Goal: Task Accomplishment & Management: Use online tool/utility

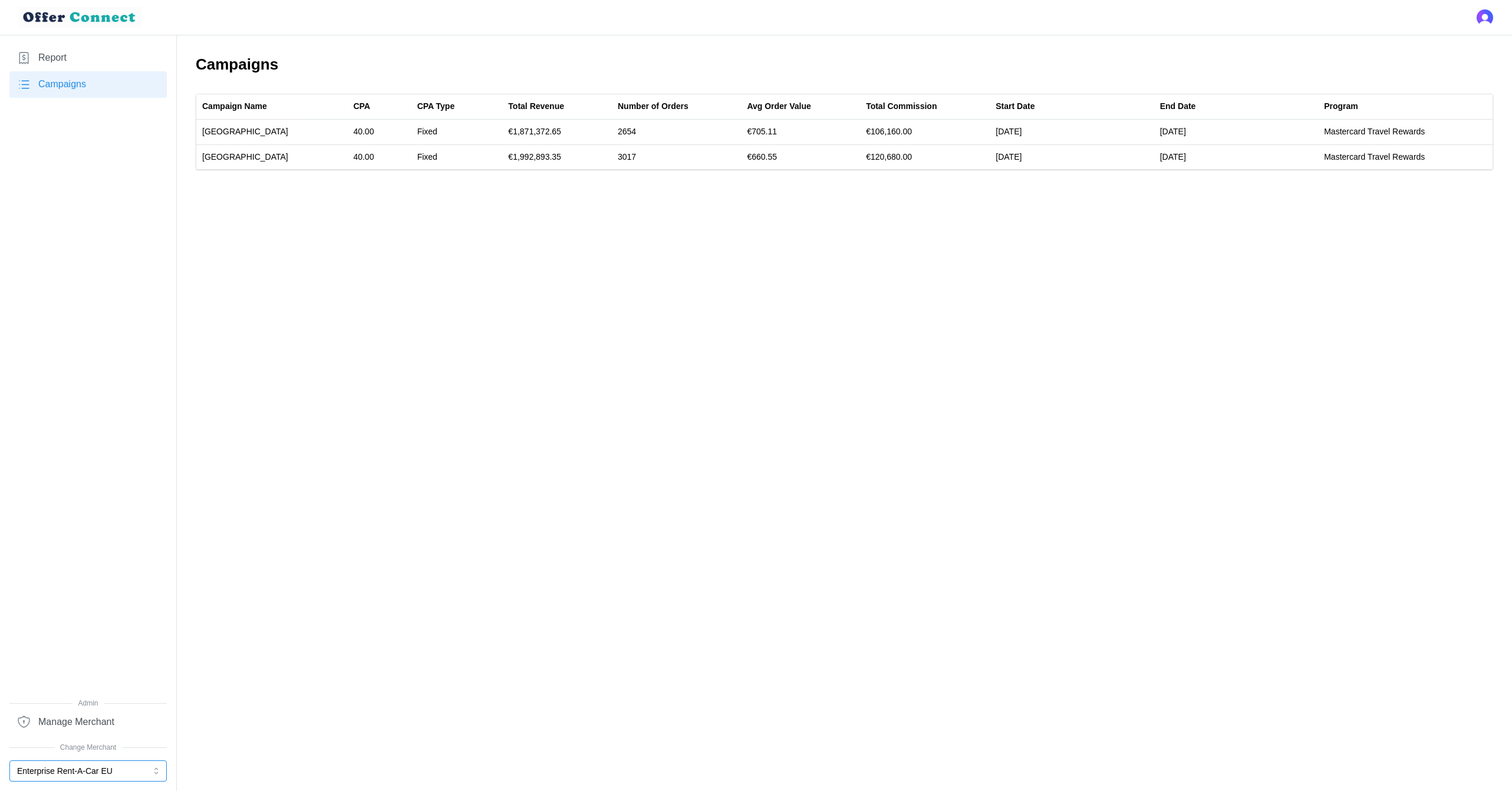
click at [79, 766] on button "Enterprise Rent-A-Car EU" at bounding box center [88, 771] width 157 height 21
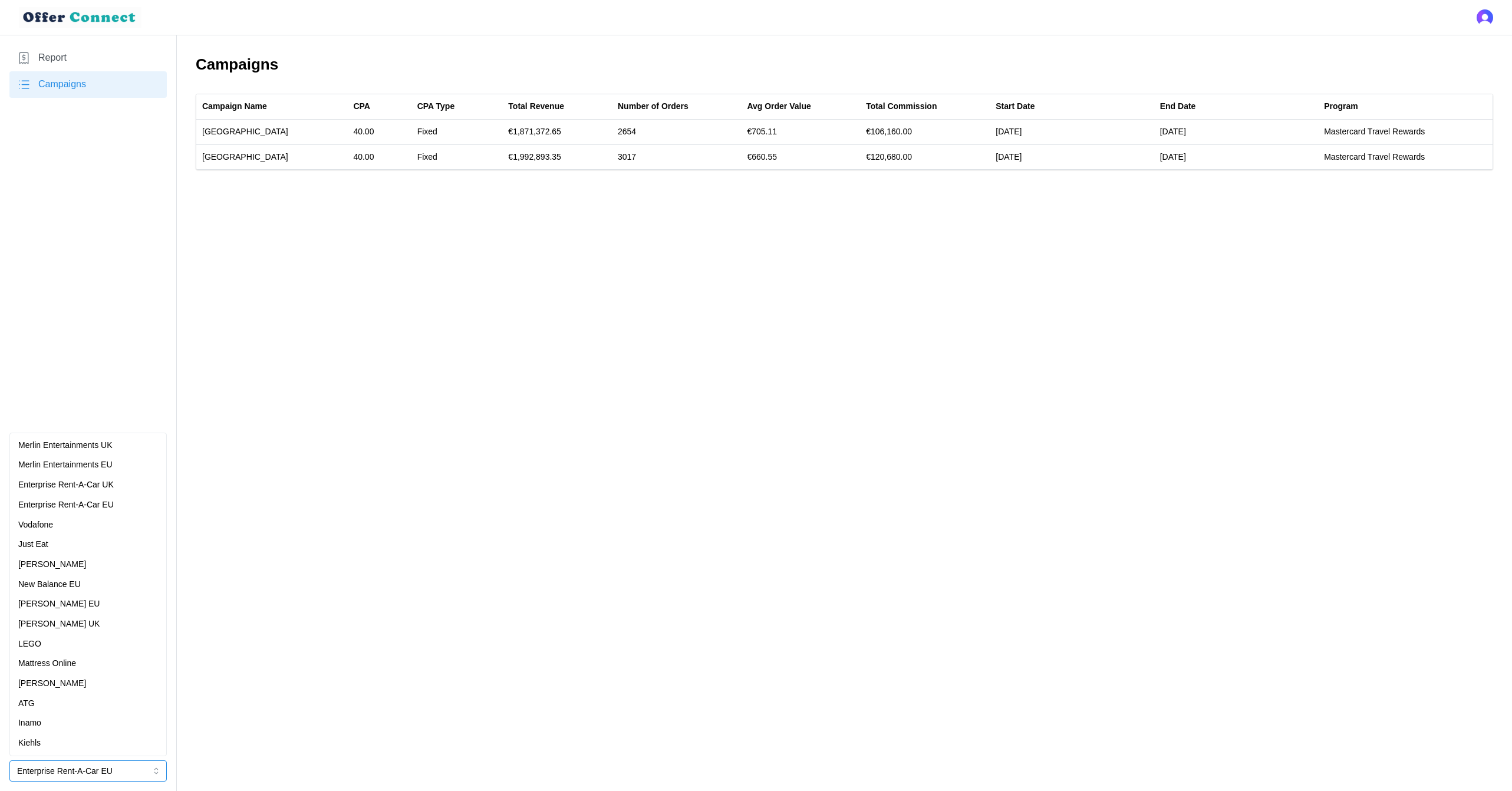
click at [67, 542] on div "Just Eat" at bounding box center [88, 545] width 140 height 13
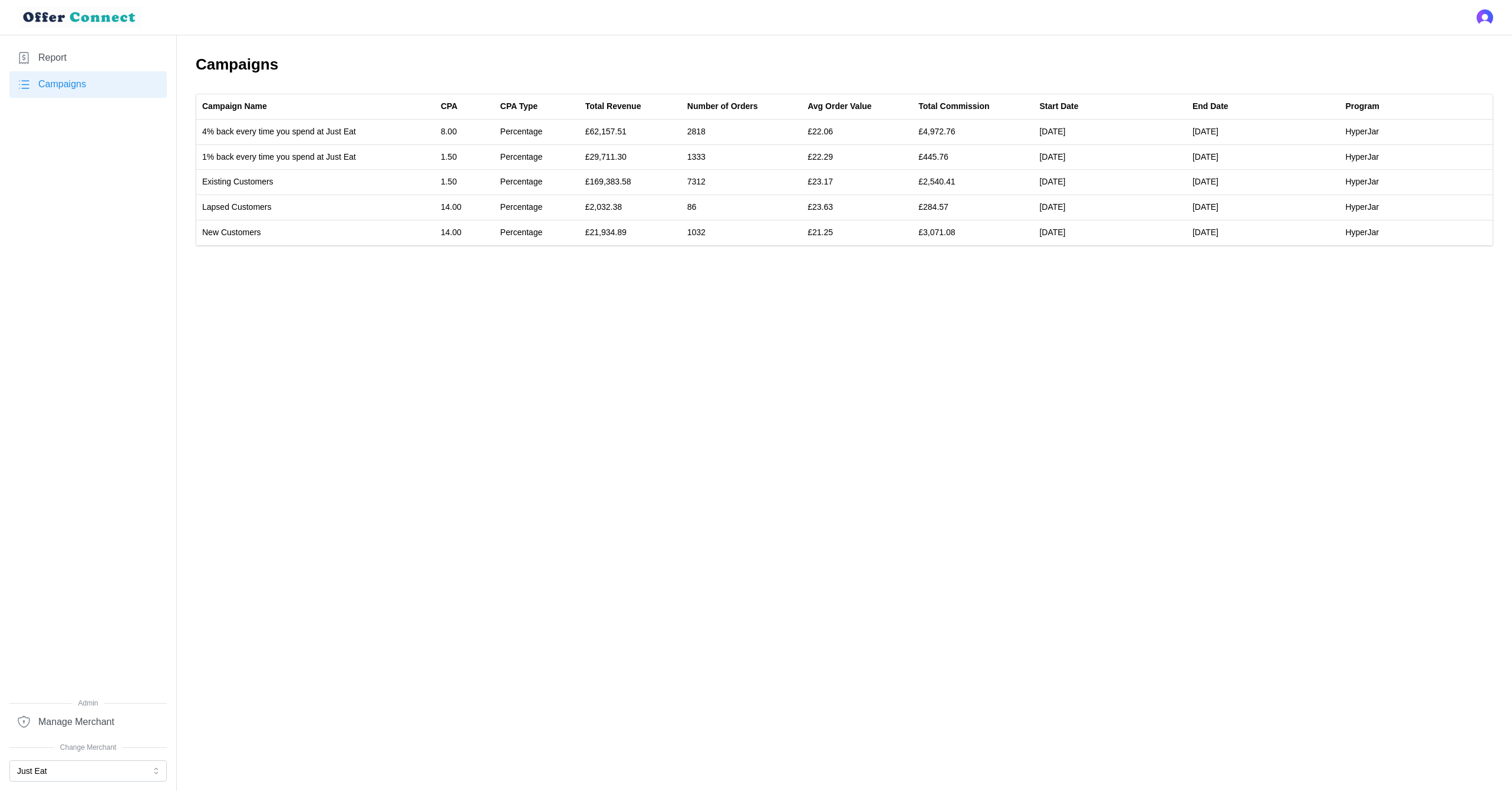
click at [84, 59] on link "Report" at bounding box center [88, 57] width 157 height 26
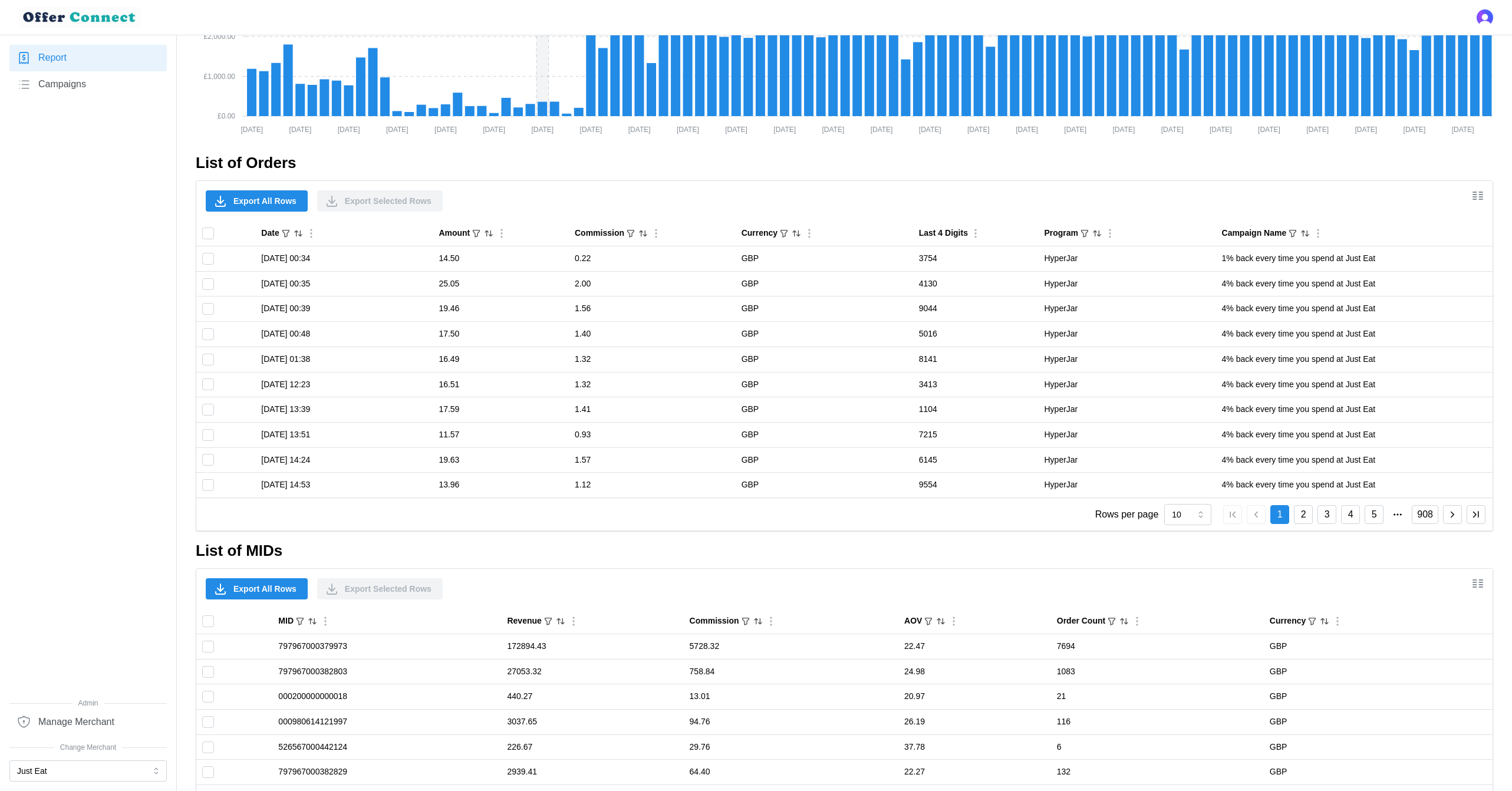
scroll to position [751, 0]
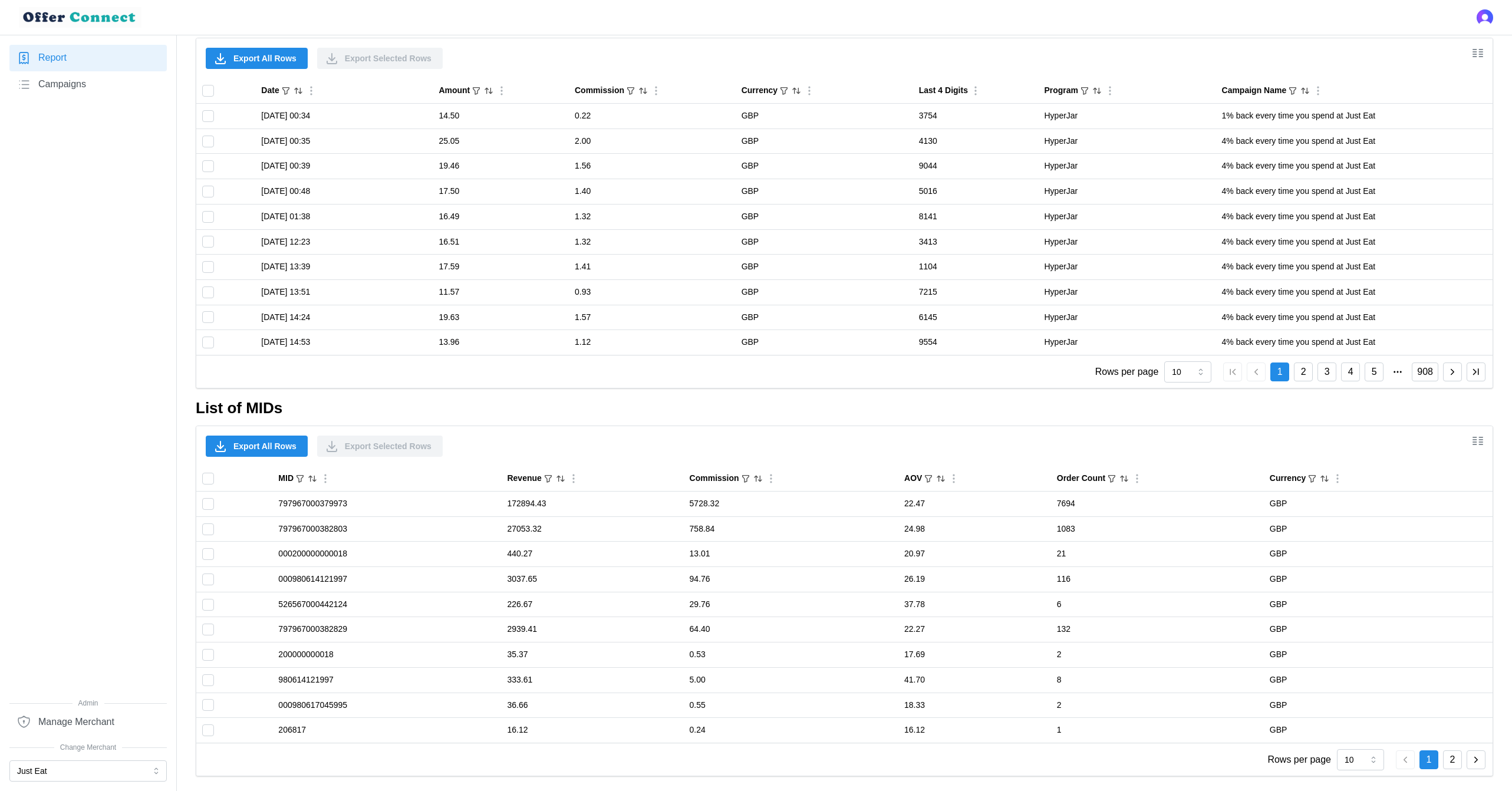
click at [271, 449] on span "Export All Rows" at bounding box center [264, 446] width 64 height 20
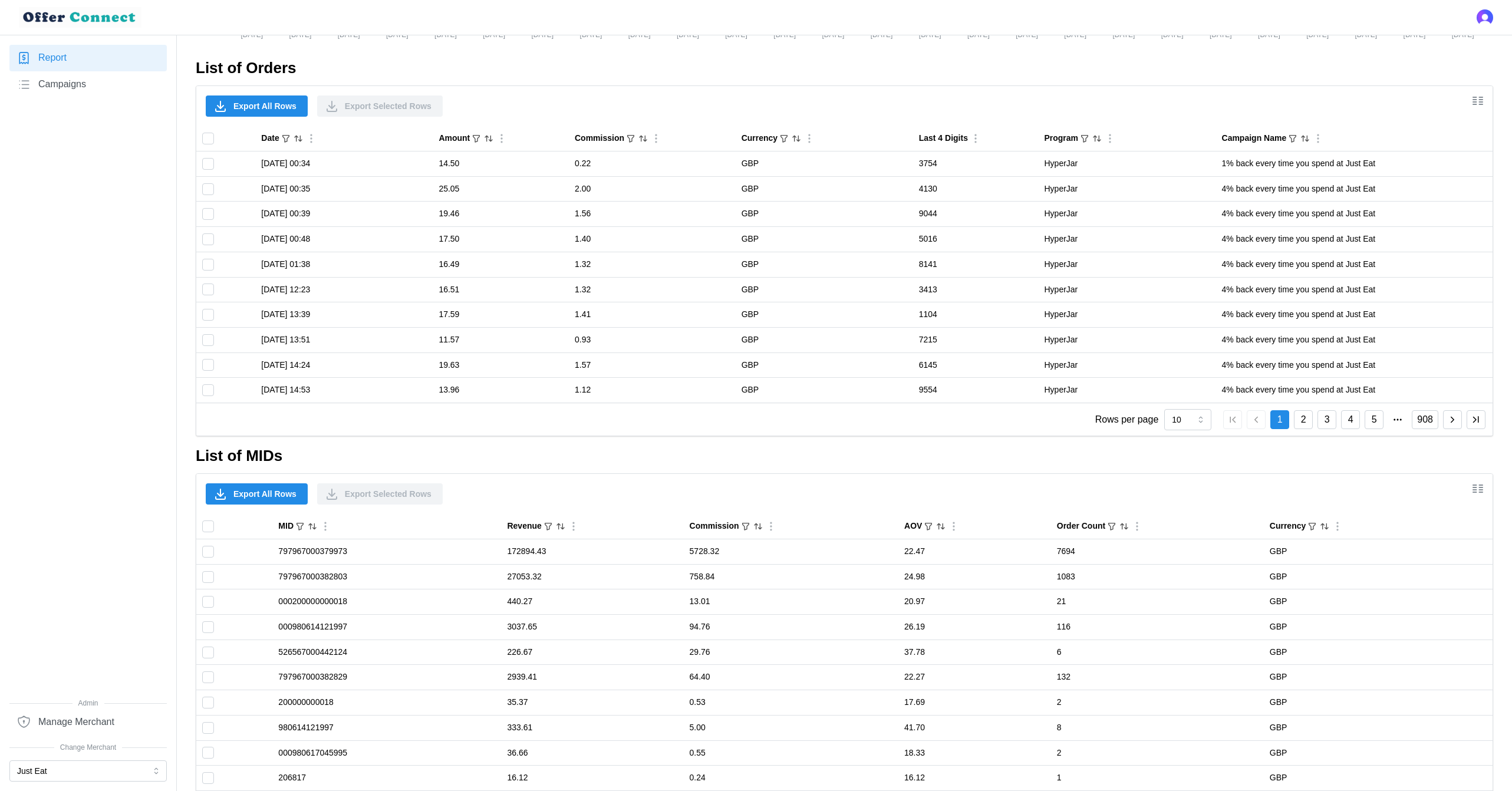
scroll to position [700, 0]
click at [275, 109] on span "Export All Rows" at bounding box center [264, 110] width 64 height 20
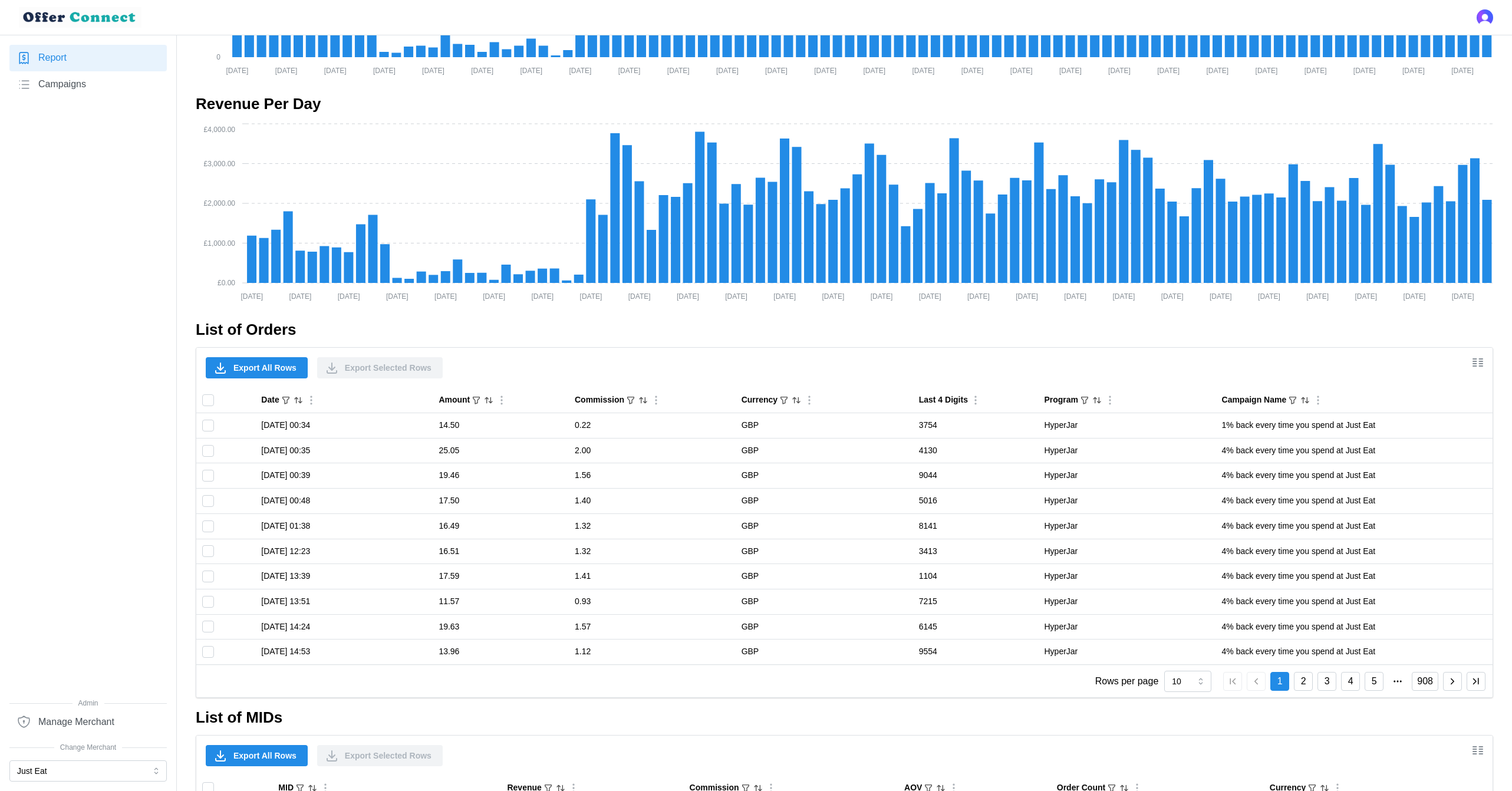
scroll to position [366, 0]
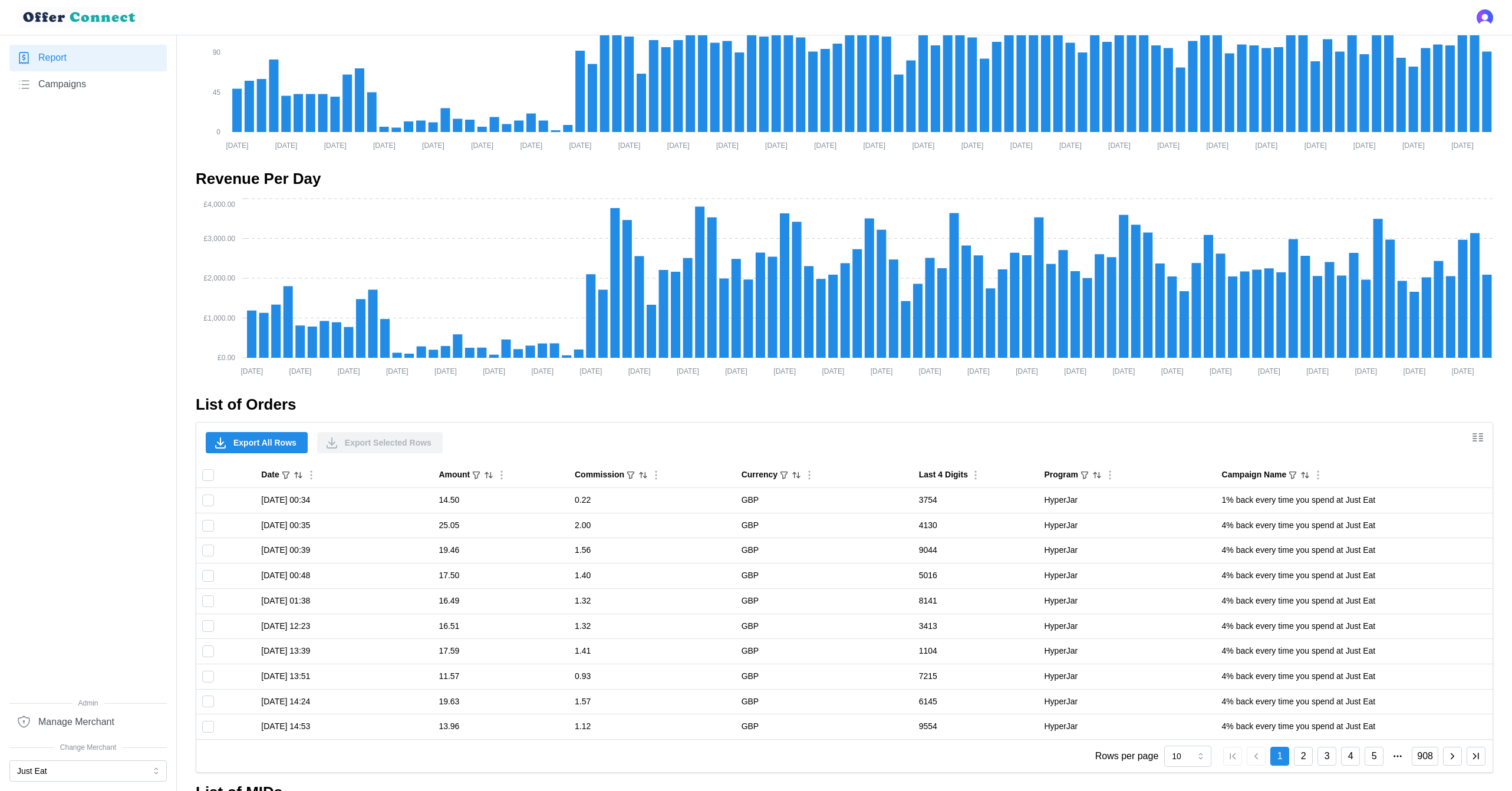
click at [66, 90] on span "Campaigns" at bounding box center [62, 84] width 48 height 15
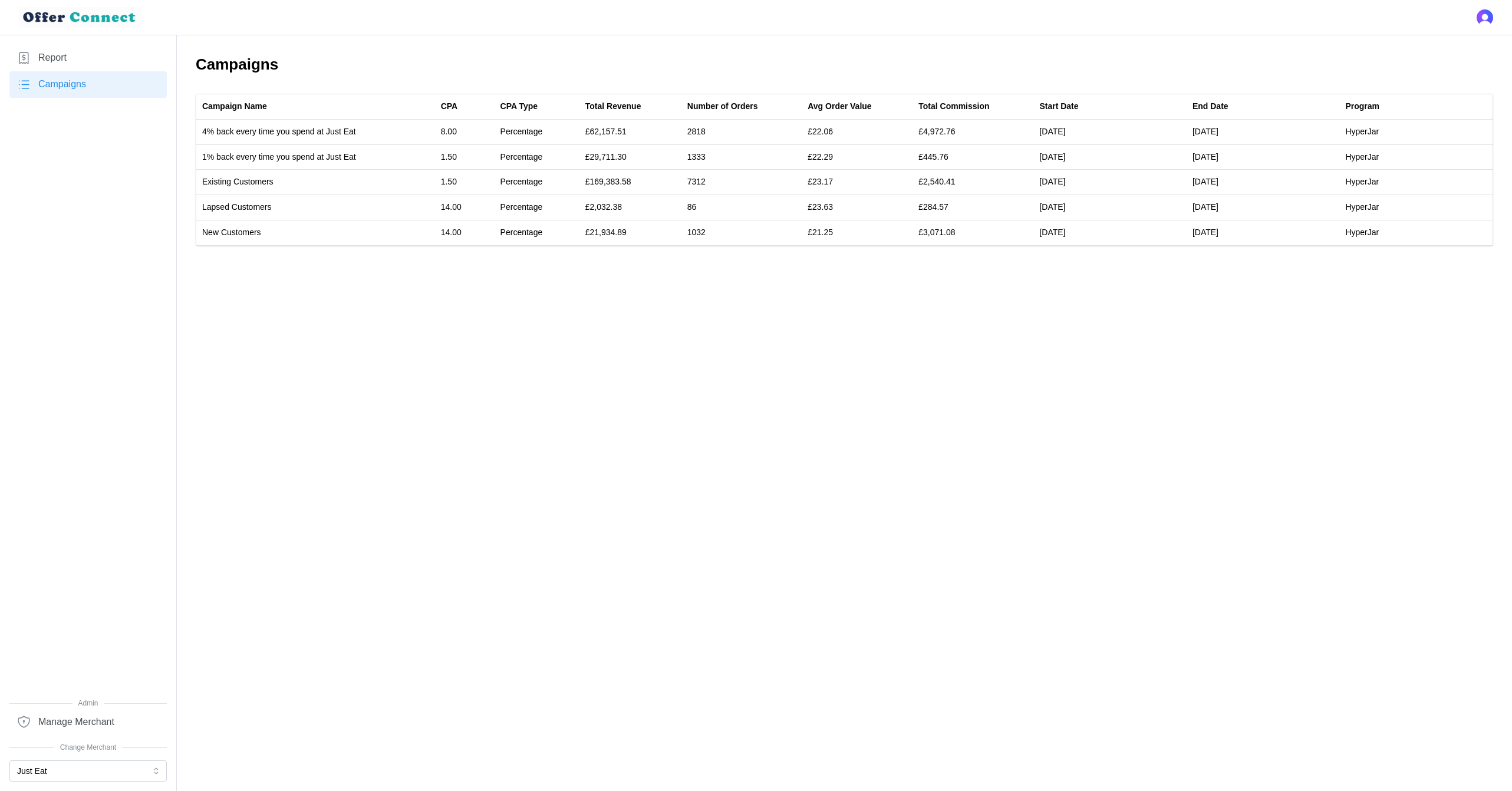
click at [70, 44] on link "Report" at bounding box center [88, 57] width 157 height 26
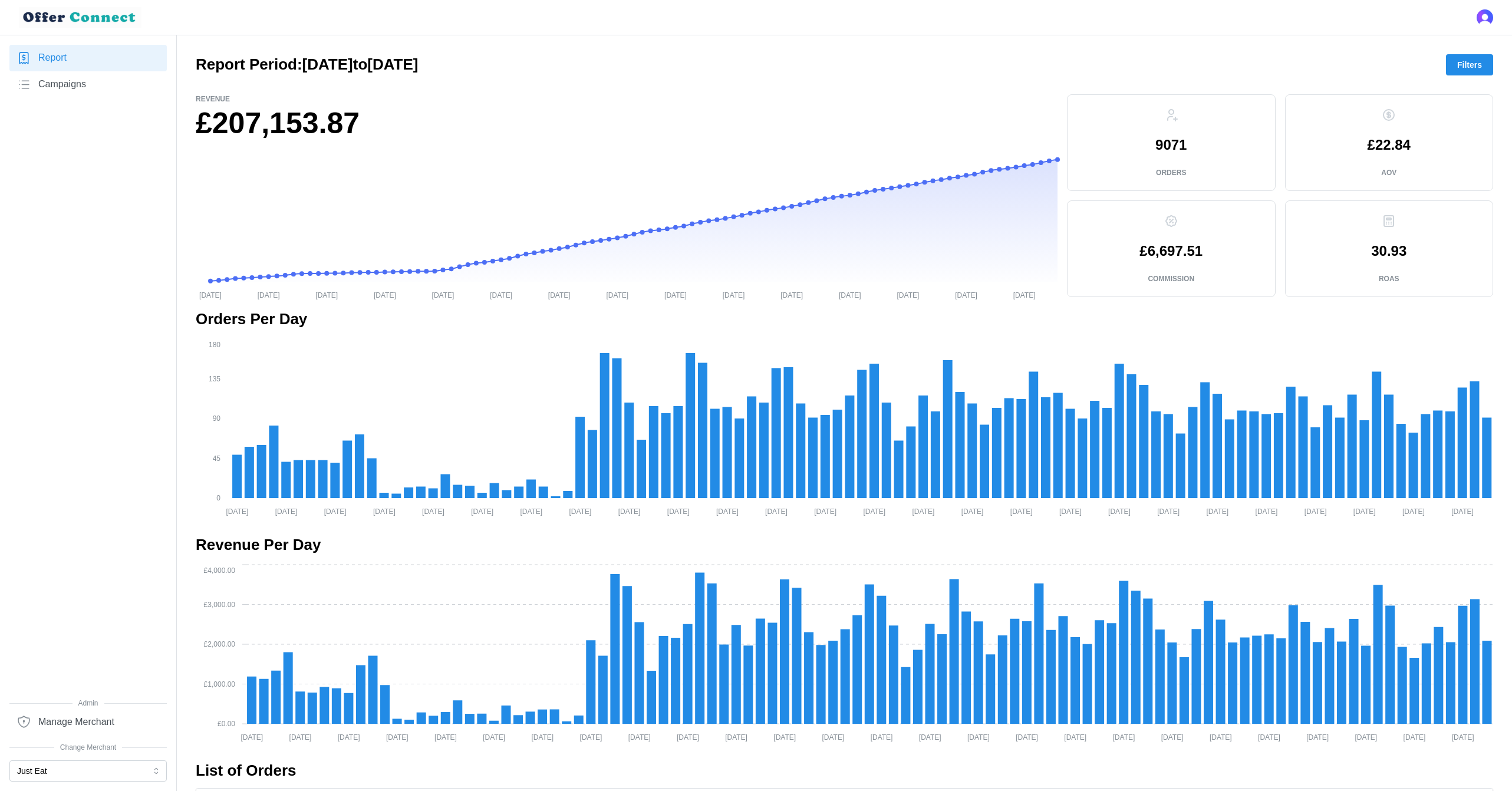
click at [1471, 69] on span "Filters" at bounding box center [1469, 64] width 24 height 20
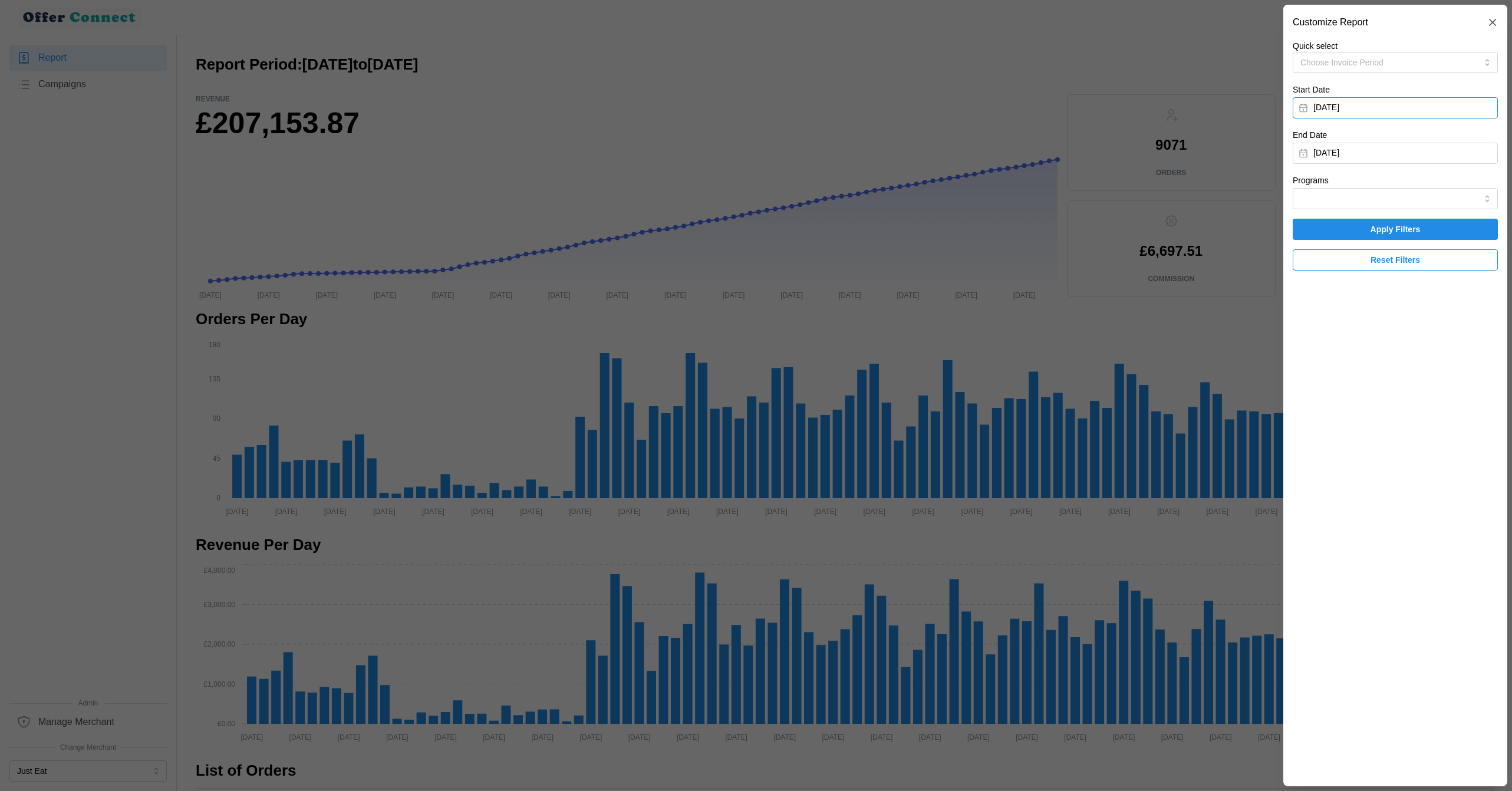
click at [1428, 104] on button "[DATE]" at bounding box center [1395, 108] width 205 height 21
click at [1447, 140] on icon "button" at bounding box center [1444, 141] width 10 height 10
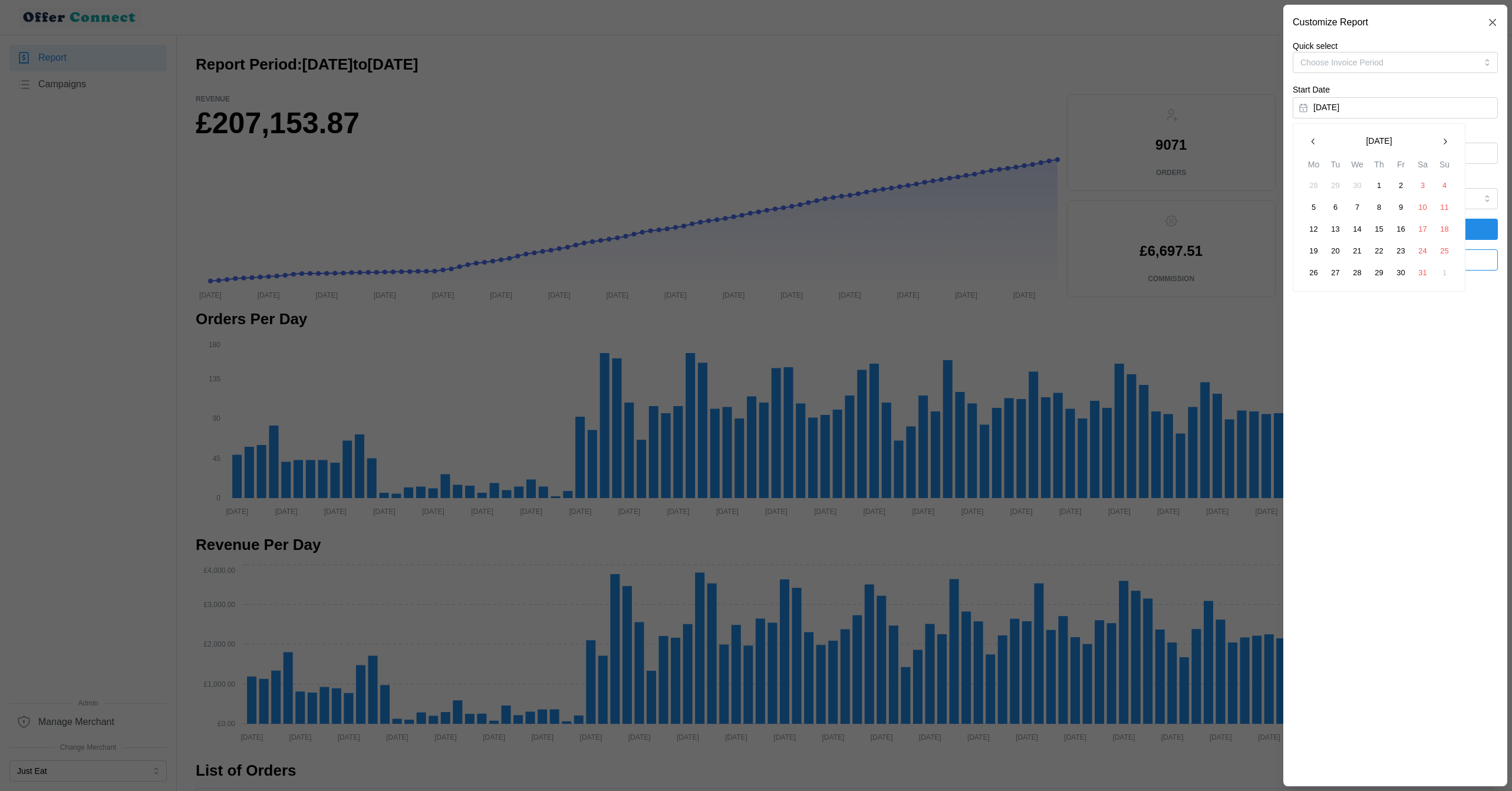
click at [1383, 183] on button "1" at bounding box center [1379, 185] width 21 height 21
click at [1395, 225] on span "Apply Filters" at bounding box center [1395, 229] width 50 height 20
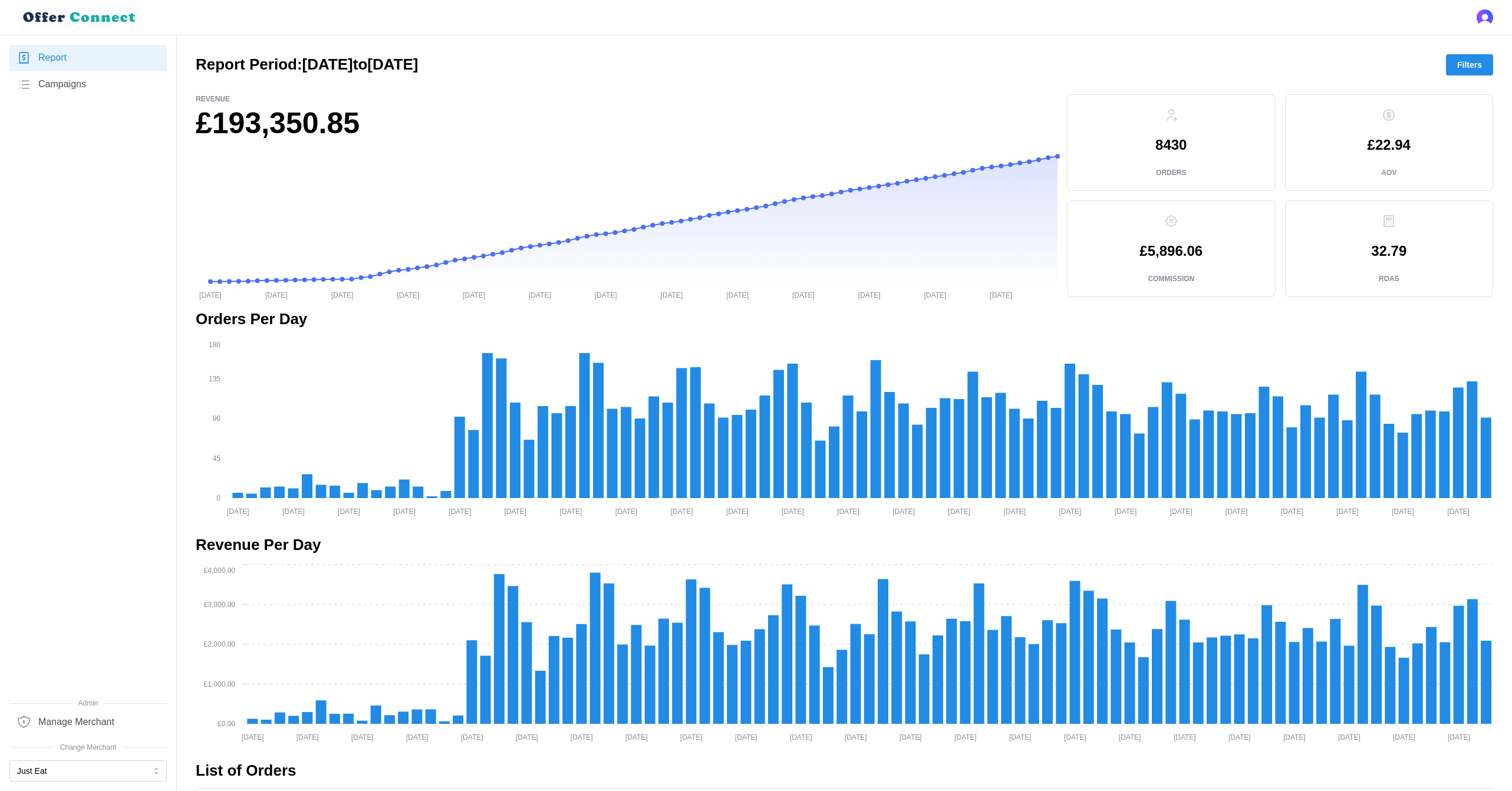
click at [1471, 67] on span "Filters" at bounding box center [1469, 64] width 24 height 20
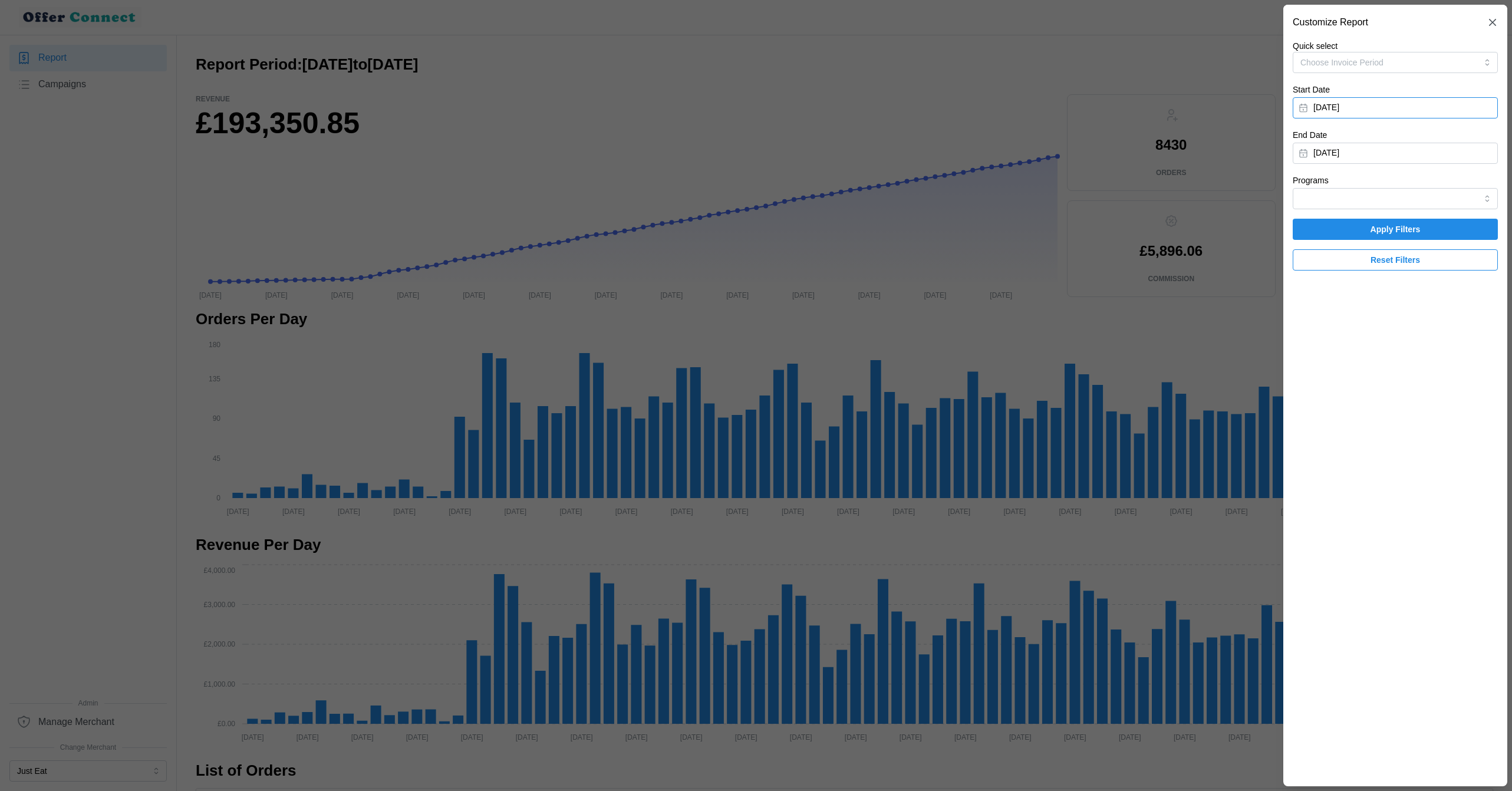
click at [1449, 109] on button "[DATE]" at bounding box center [1395, 108] width 205 height 21
click at [1442, 142] on icon "button" at bounding box center [1444, 141] width 10 height 10
click at [1444, 191] on button "1" at bounding box center [1445, 185] width 21 height 21
click at [1441, 241] on div "Quick select Choose Invoice Period Start Date [DATE] End Date [DATE] Programs A…" at bounding box center [1395, 155] width 205 height 231
click at [1414, 220] on span "Apply Filters" at bounding box center [1395, 229] width 50 height 20
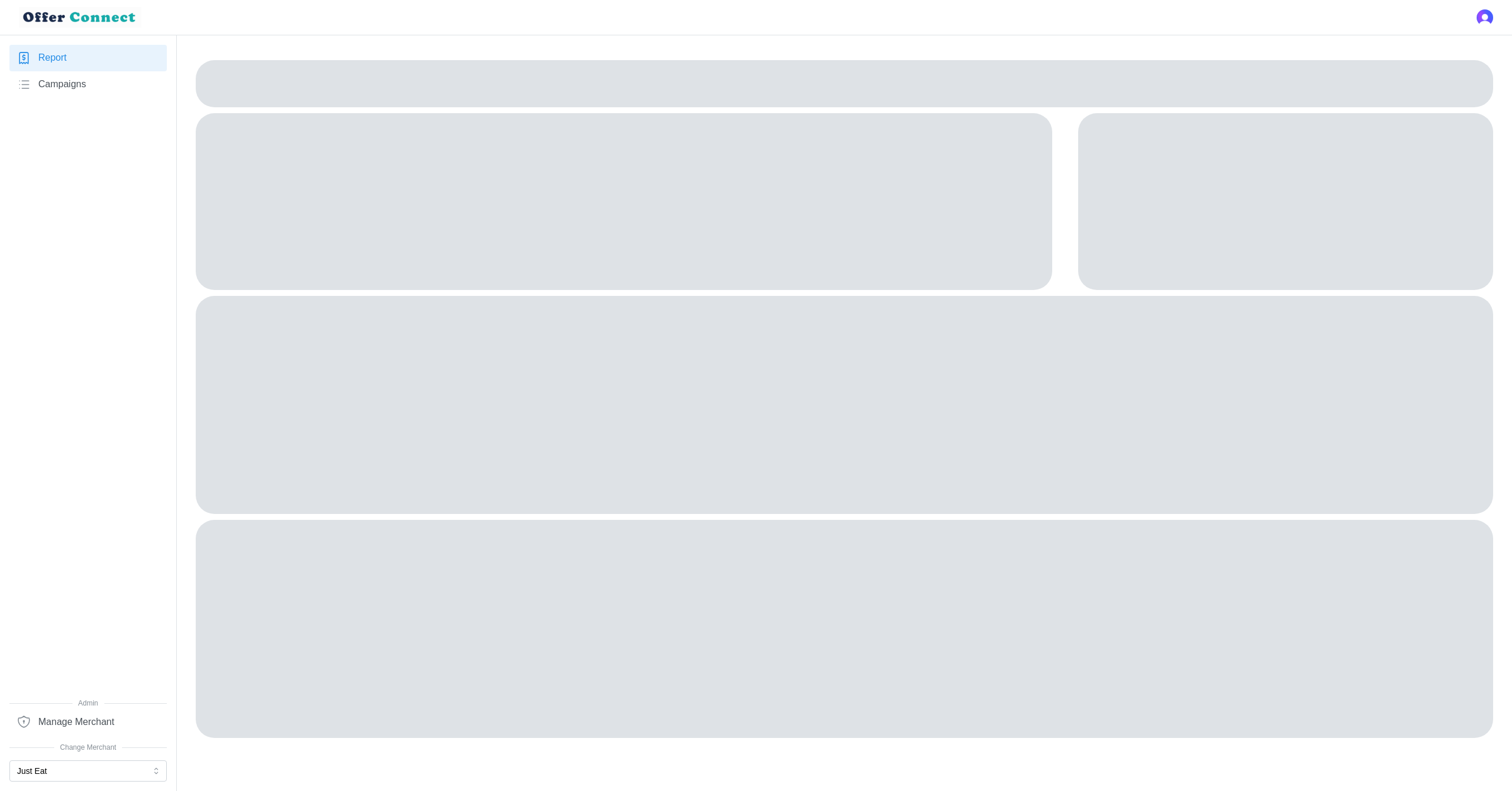
click at [65, 80] on span "Campaigns" at bounding box center [62, 84] width 48 height 15
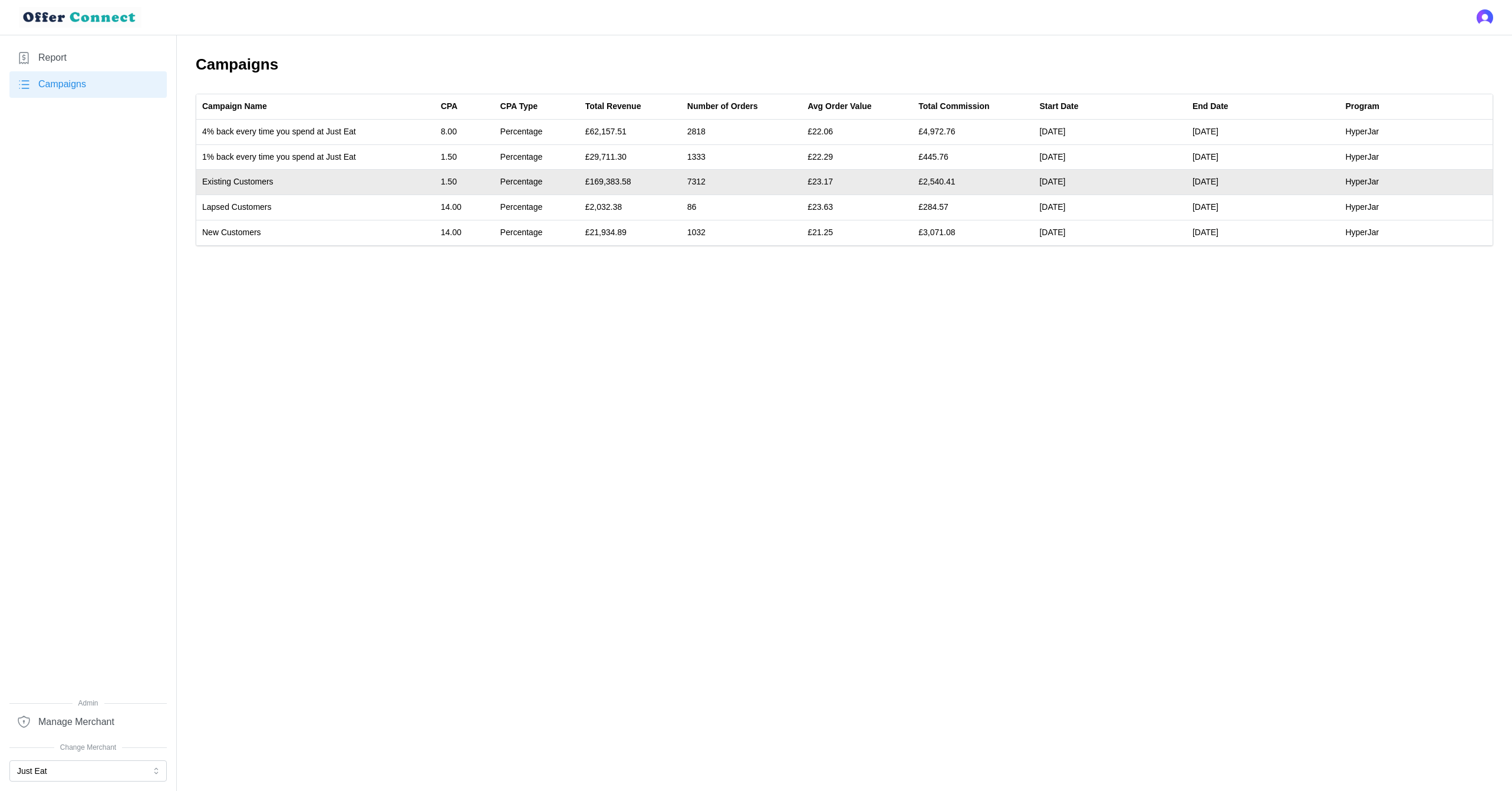
click at [935, 181] on td "£2,540.41" at bounding box center [973, 182] width 121 height 25
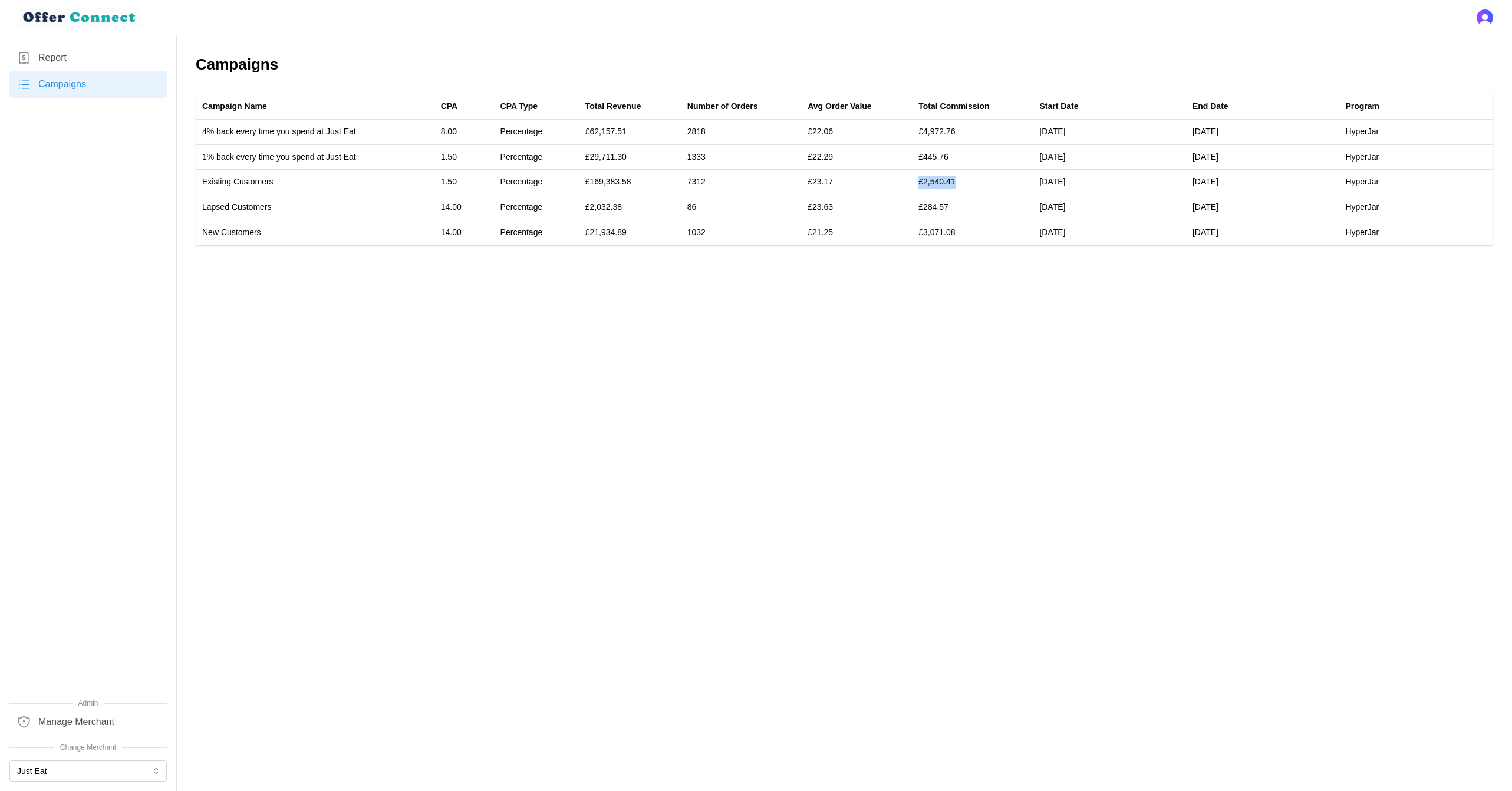
click at [101, 57] on link "Report" at bounding box center [88, 57] width 157 height 26
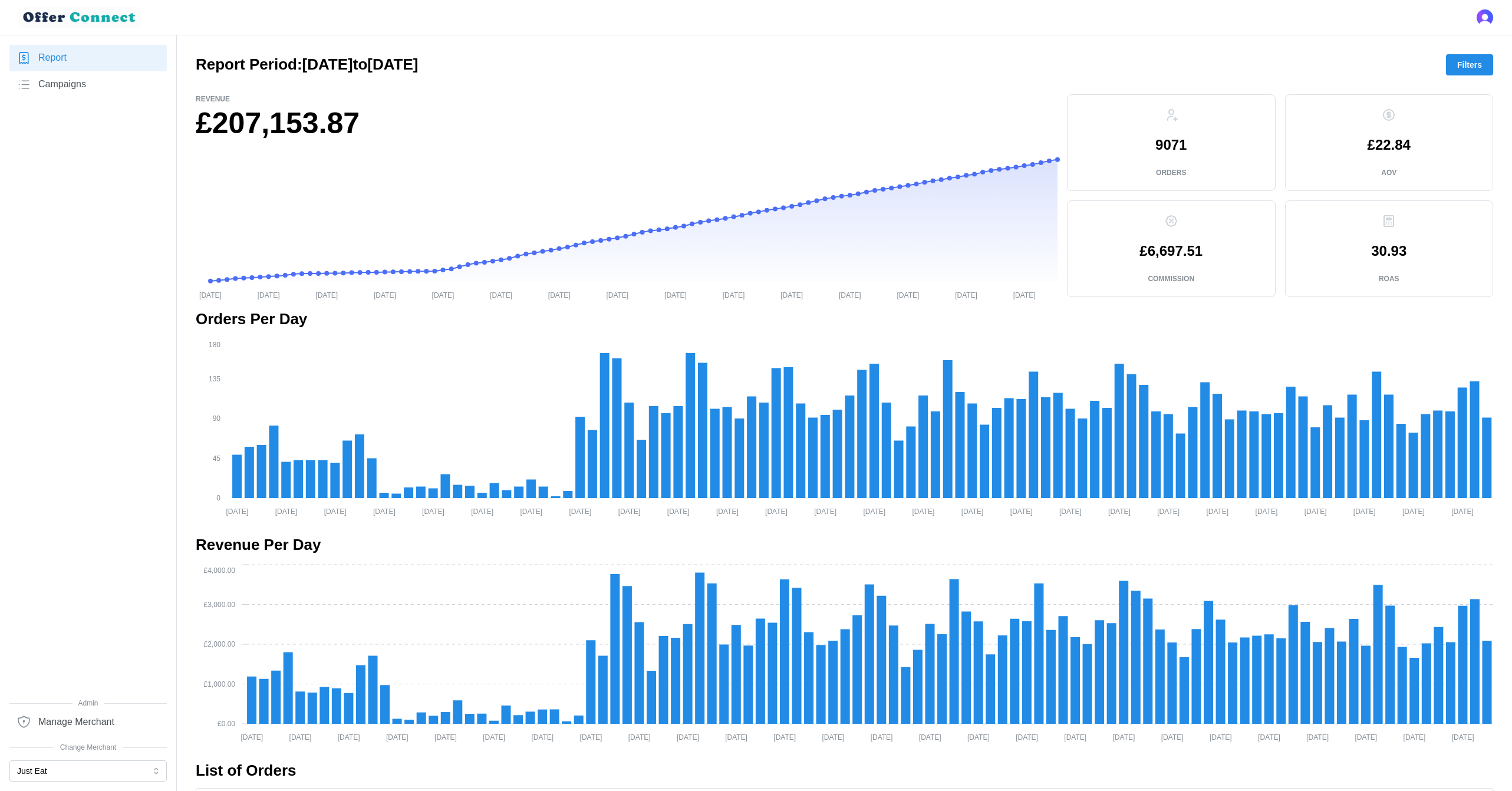
click at [1476, 67] on span "Filters" at bounding box center [1469, 64] width 24 height 20
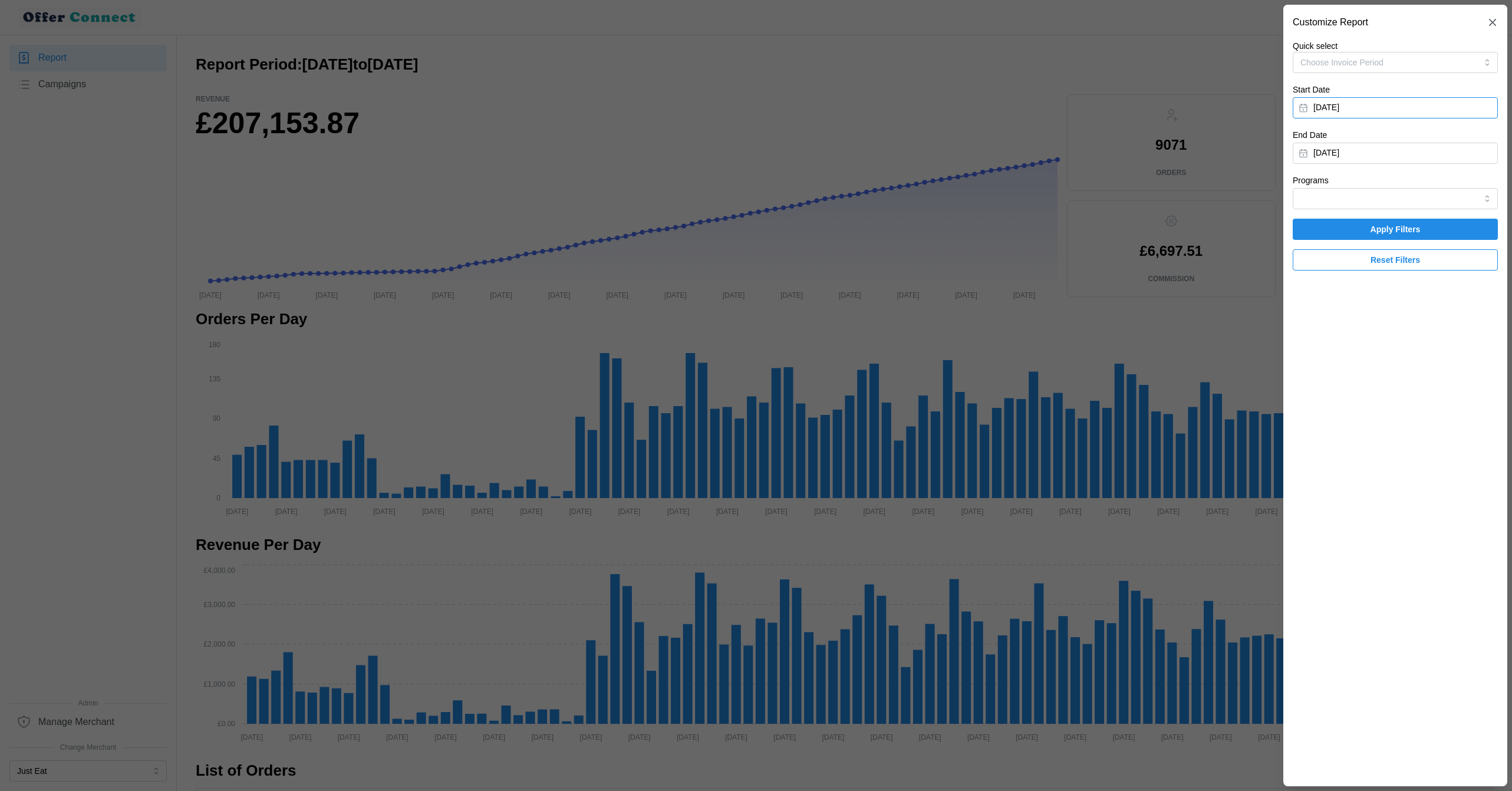
click at [1423, 97] on button "[DATE]" at bounding box center [1395, 108] width 205 height 21
click at [1446, 144] on icon "button" at bounding box center [1444, 141] width 10 height 10
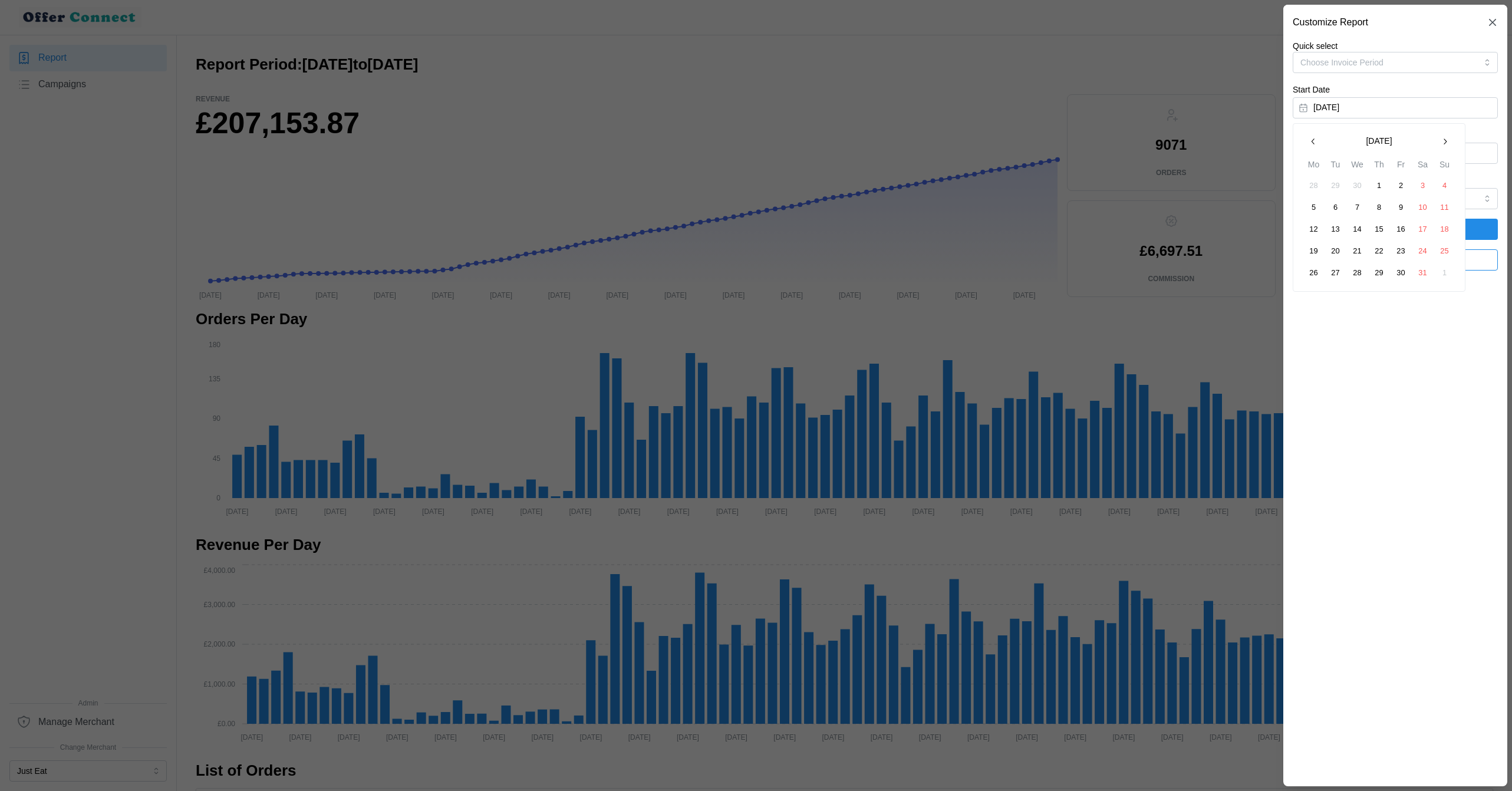
click at [1446, 144] on icon "button" at bounding box center [1444, 141] width 10 height 10
click at [1440, 183] on button "1" at bounding box center [1445, 185] width 21 height 21
click at [1446, 233] on span "Apply Filters" at bounding box center [1395, 229] width 183 height 20
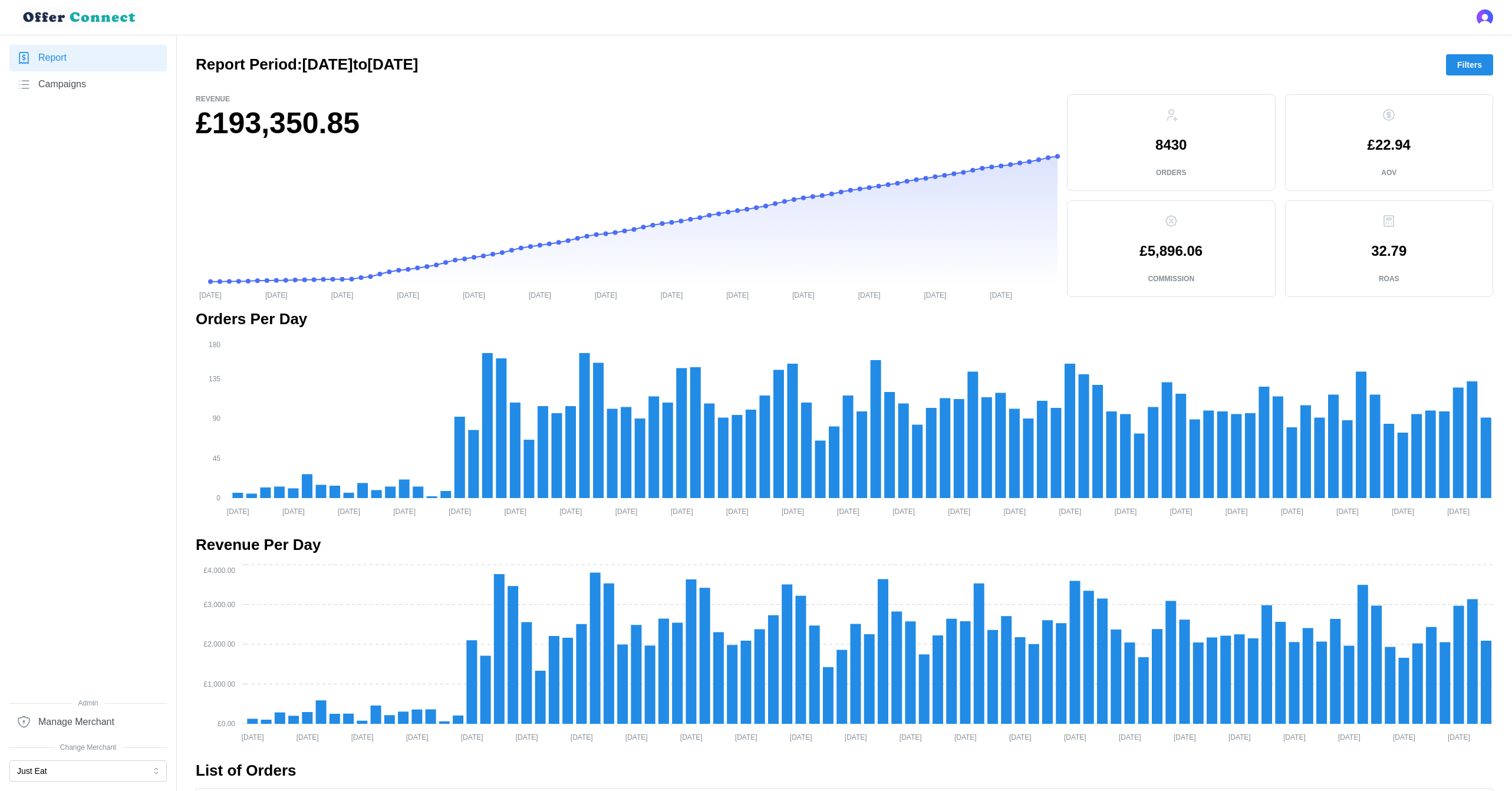
click at [309, 124] on h1 "£193,350.85" at bounding box center [626, 124] width 862 height 38
copy div "£193,350.85"
click at [1169, 146] on p "8430" at bounding box center [1171, 145] width 31 height 14
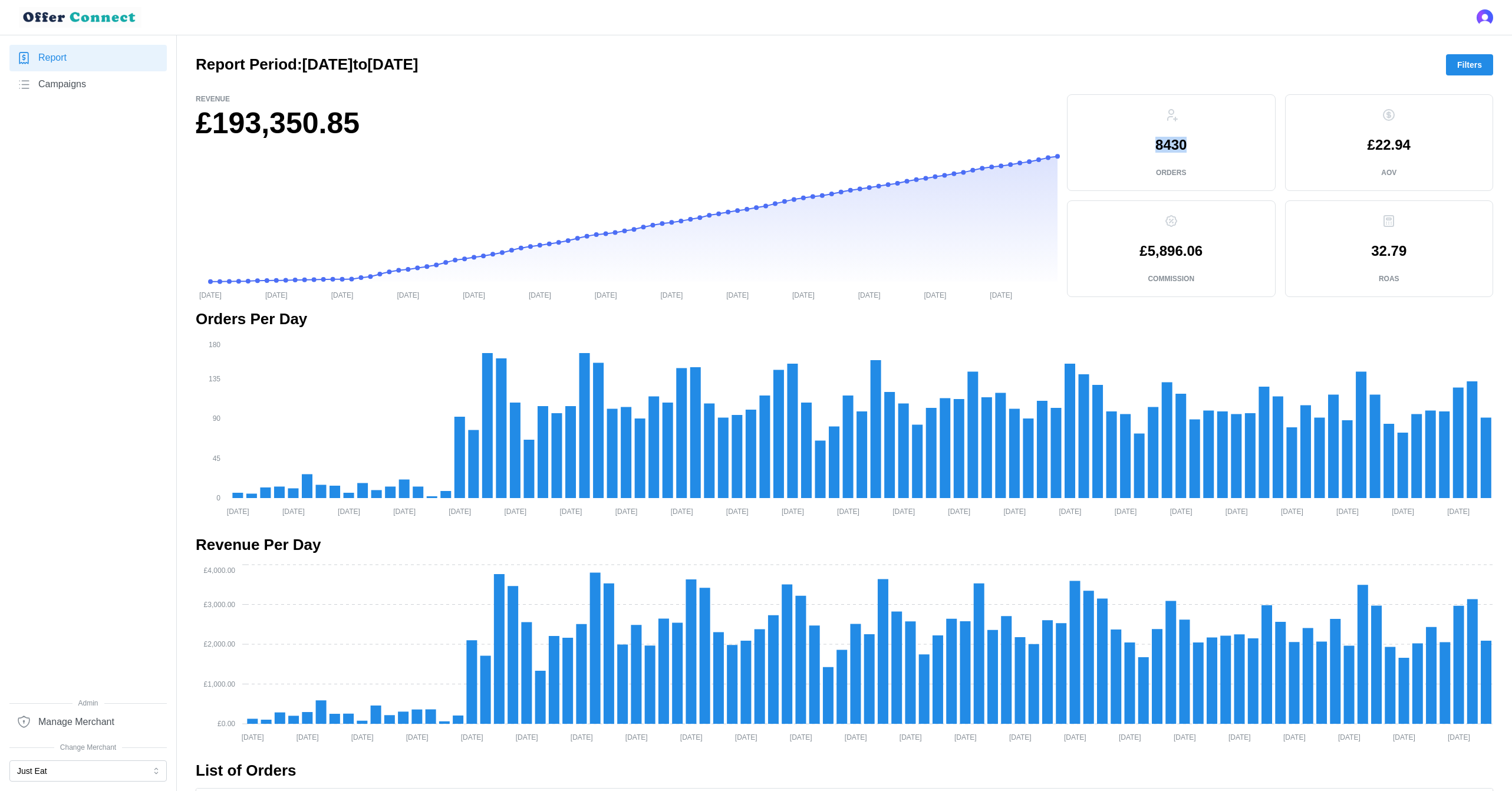
click at [1169, 146] on p "8430" at bounding box center [1171, 145] width 31 height 14
copy p "8430"
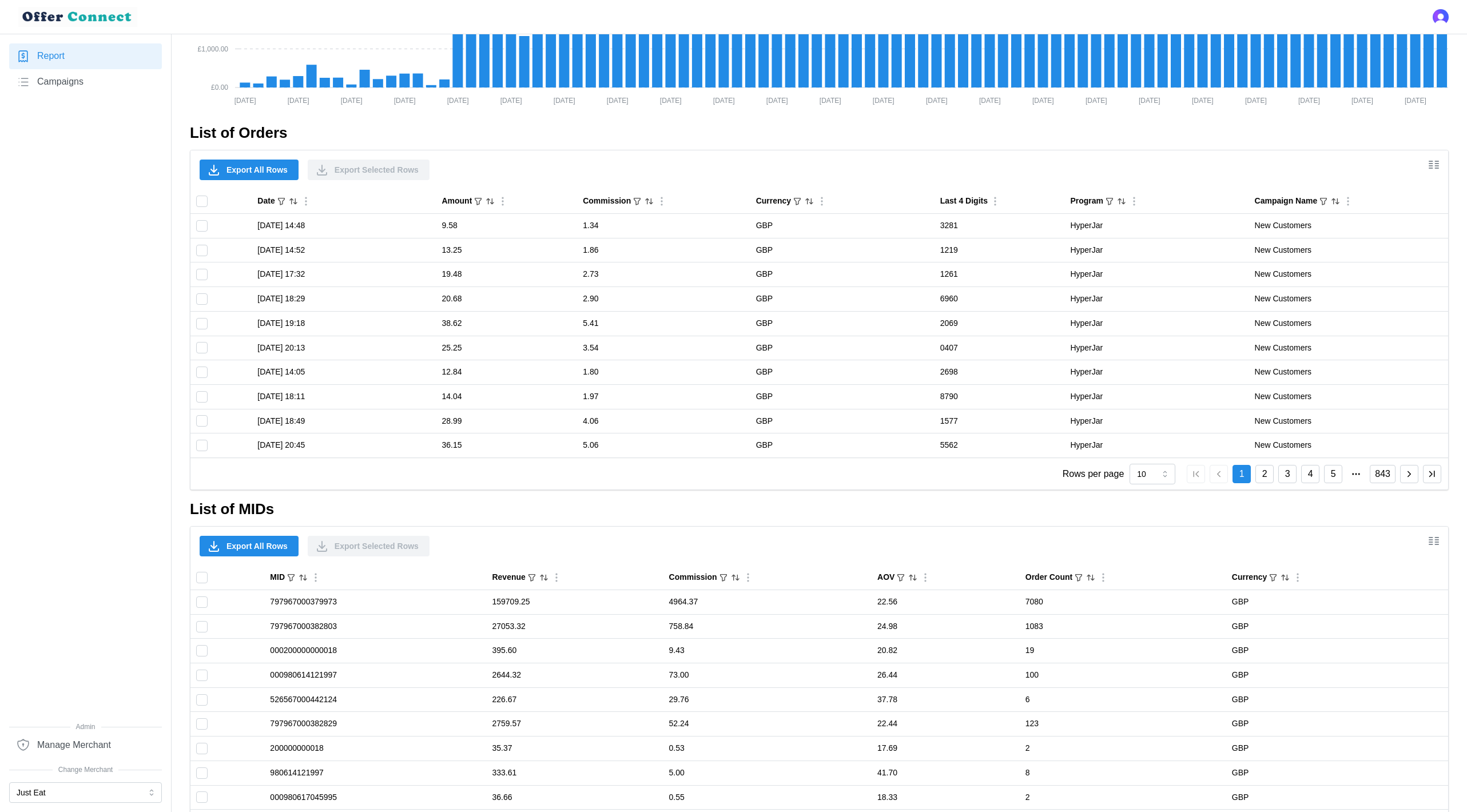
scroll to position [684, 0]
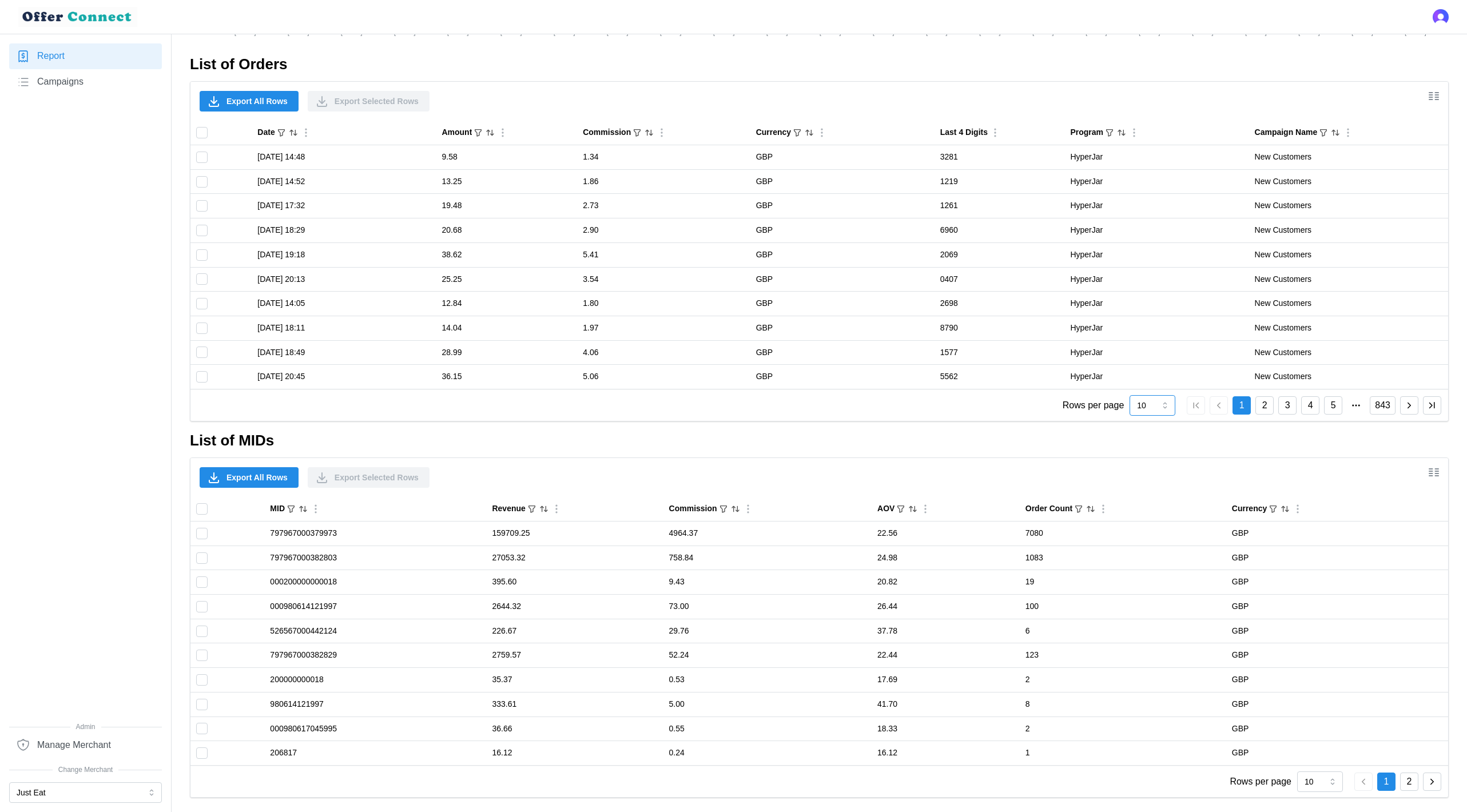
click at [1167, 404] on input "10" at bounding box center [1152, 405] width 46 height 20
click at [1156, 536] on div "100" at bounding box center [1150, 538] width 40 height 19
type input "100"
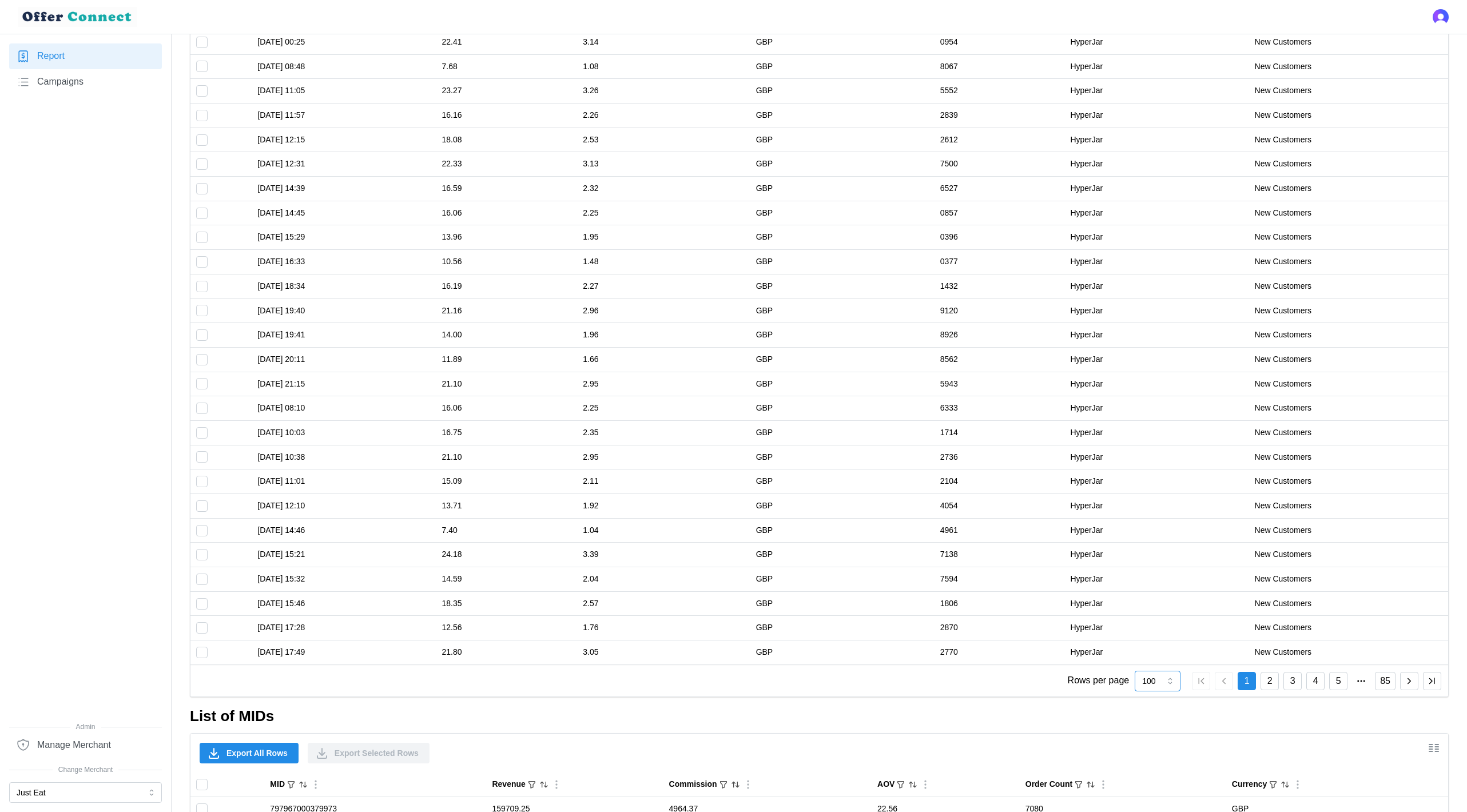
scroll to position [2610, 0]
